Goal: Task Accomplishment & Management: Manage account settings

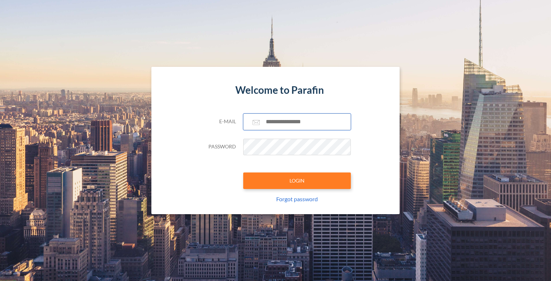
click at [292, 121] on input "text" at bounding box center [297, 121] width 108 height 17
